Goal: Transaction & Acquisition: Purchase product/service

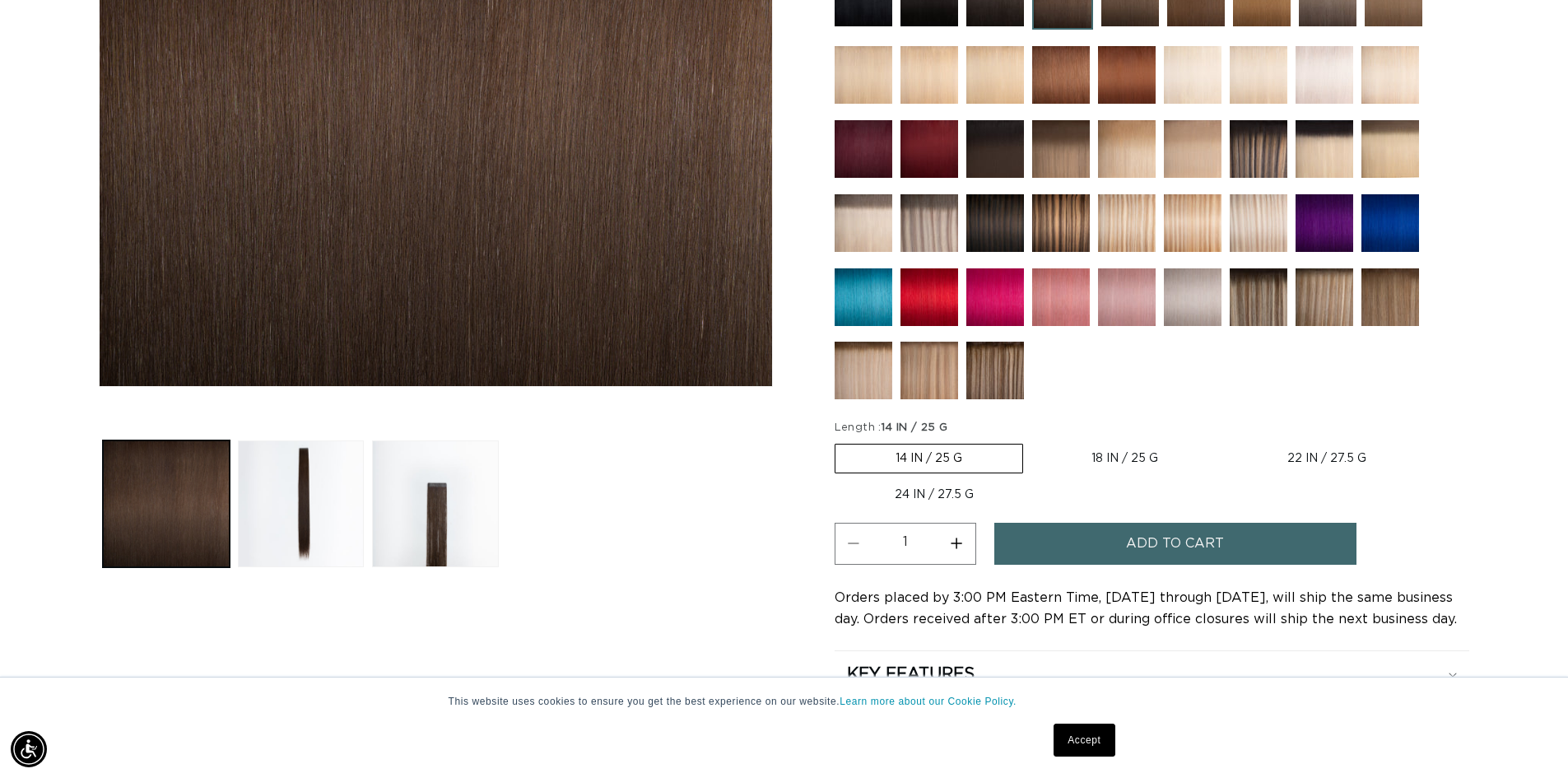
scroll to position [494, 0]
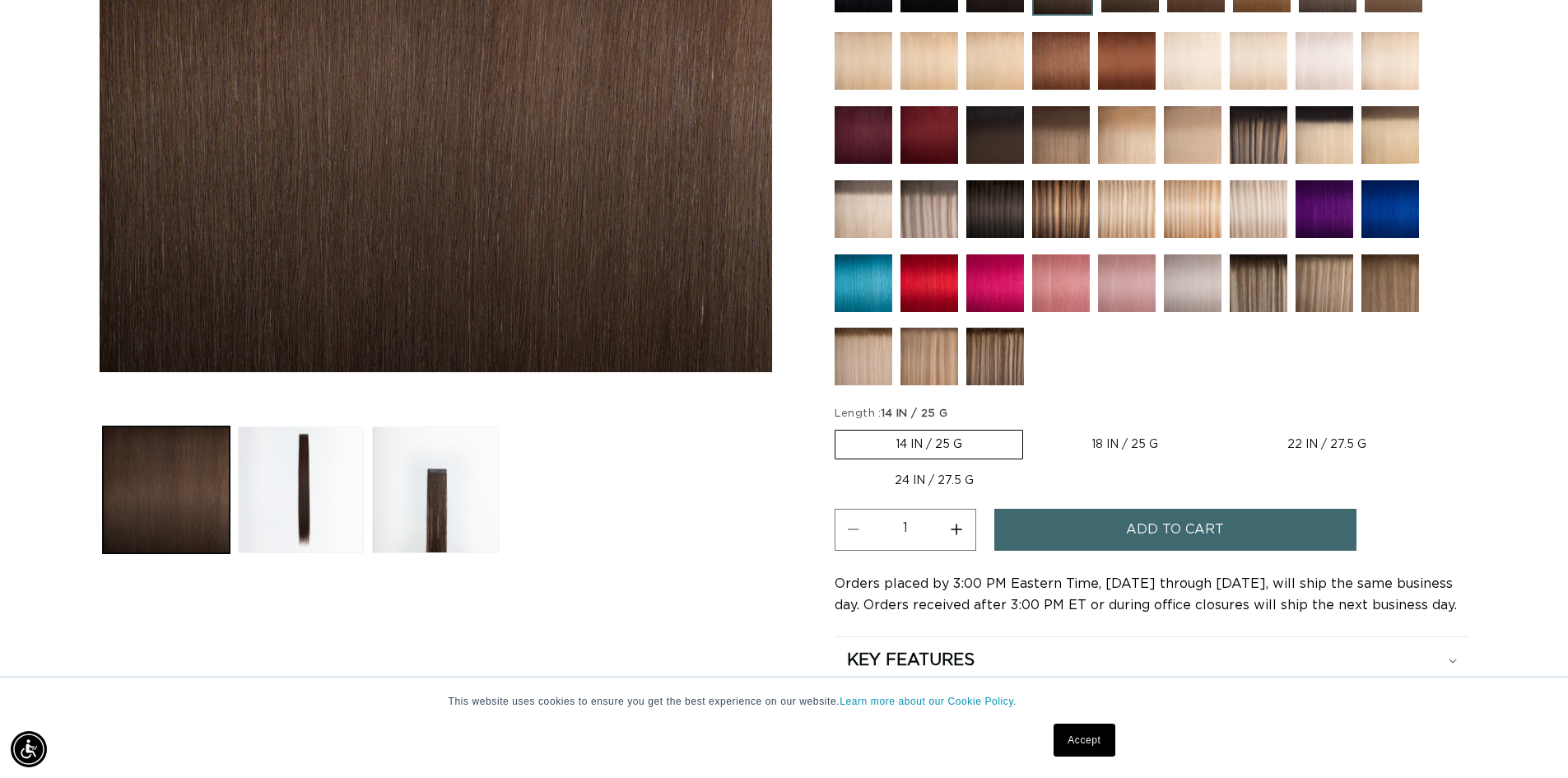
click at [1063, 446] on label "18 IN / 25 G Variant sold out or unavailable" at bounding box center [1124, 445] width 187 height 28
click at [1032, 427] on input "18 IN / 25 G Variant sold out or unavailable" at bounding box center [1032, 427] width 1 height 1
radio input "true"
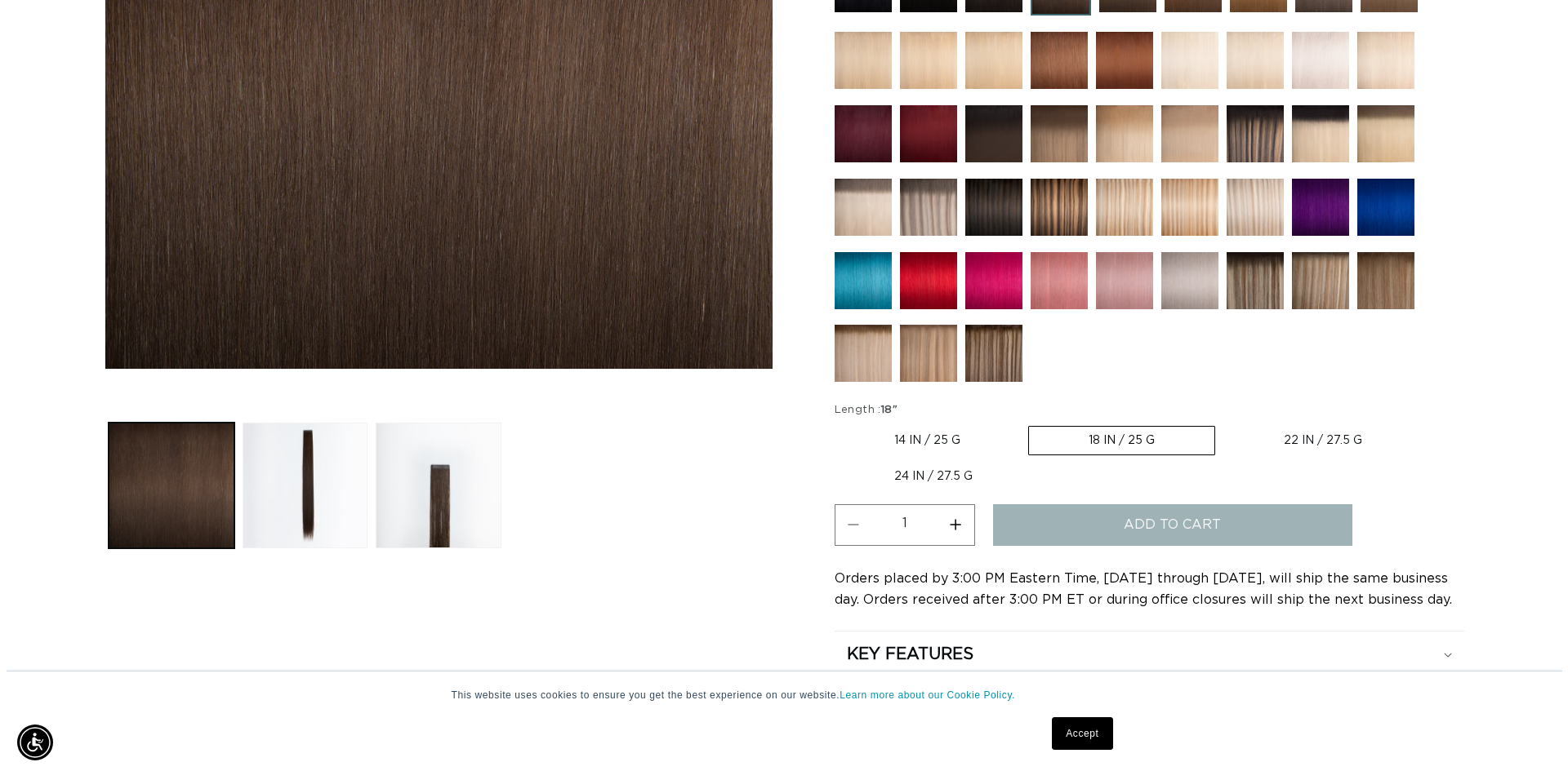
scroll to position [0, 1440]
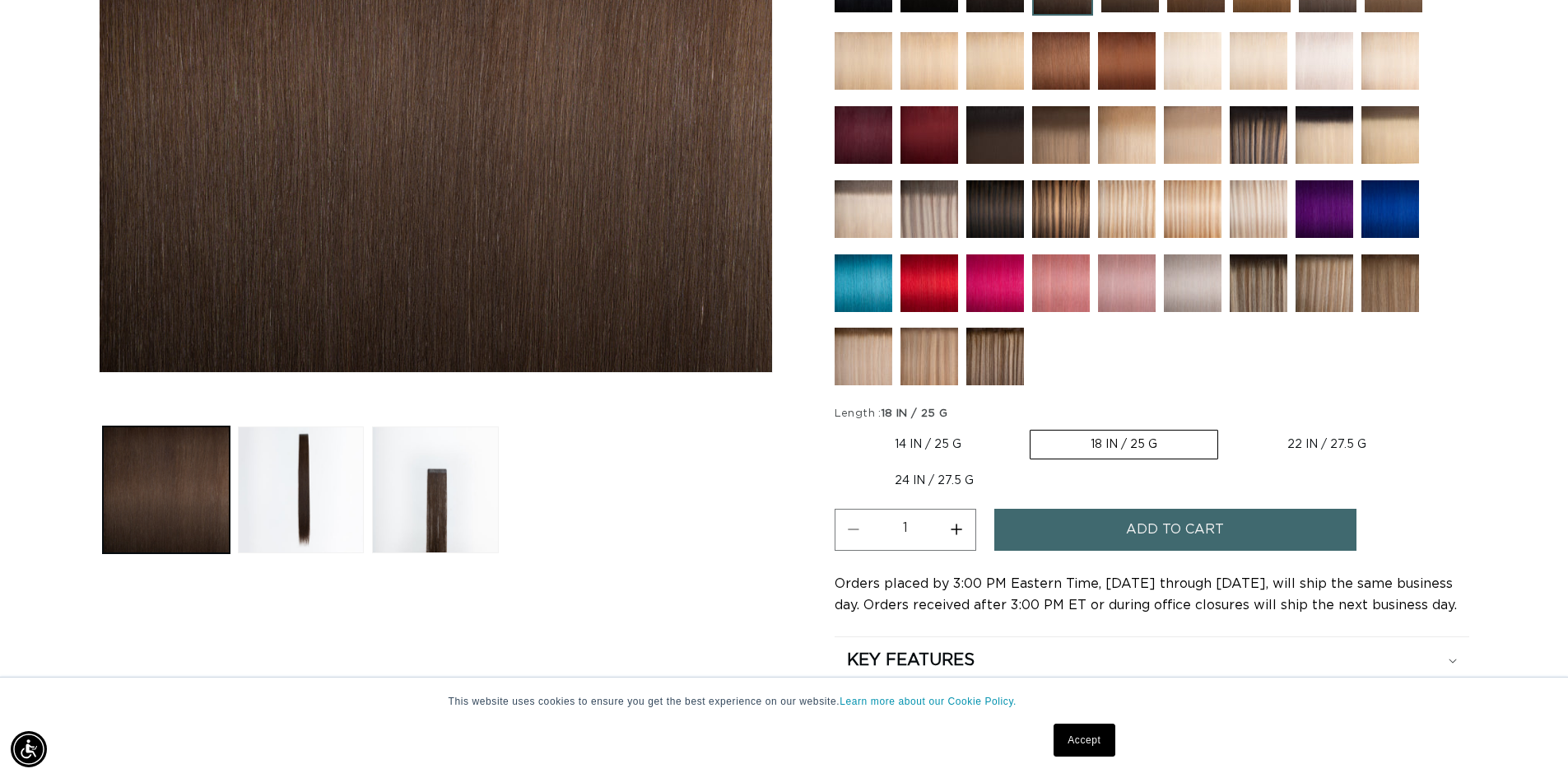
click at [1088, 537] on button "Add to cart" at bounding box center [1175, 530] width 363 height 42
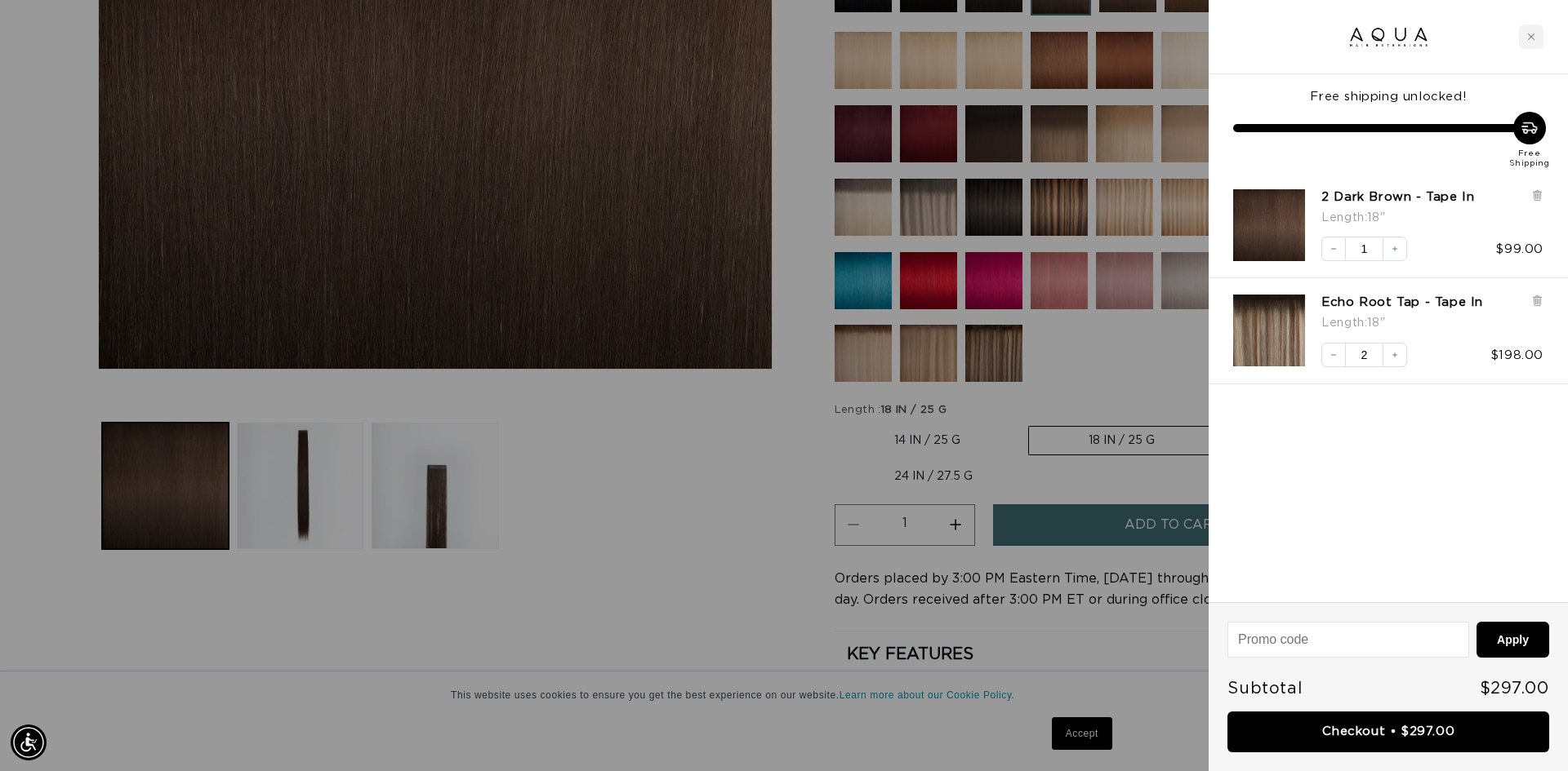
click at [1411, 633] on input at bounding box center [1348, 640] width 239 height 34
type input "thanks-WSMCSLCH"
click at [1495, 639] on button "Apply" at bounding box center [1512, 640] width 73 height 36
click at [1337, 632] on input "thanks-WSMCSLCH" at bounding box center [1348, 640] width 239 height 34
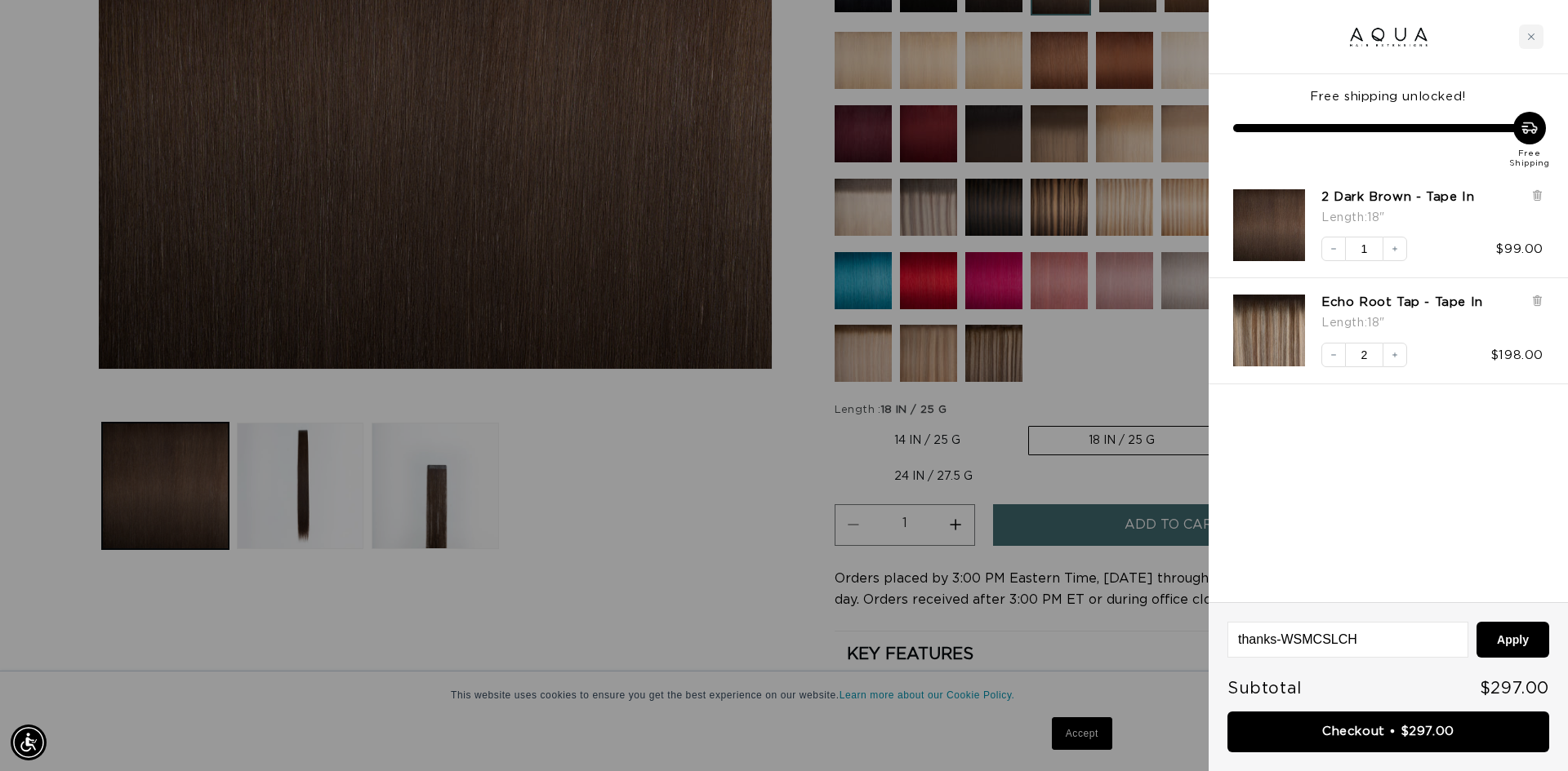
scroll to position [0, 2904]
click at [1414, 731] on link "Checkout • $297.00" at bounding box center [1388, 733] width 321 height 41
